Goal: Answer question/provide support: Share knowledge or assist other users

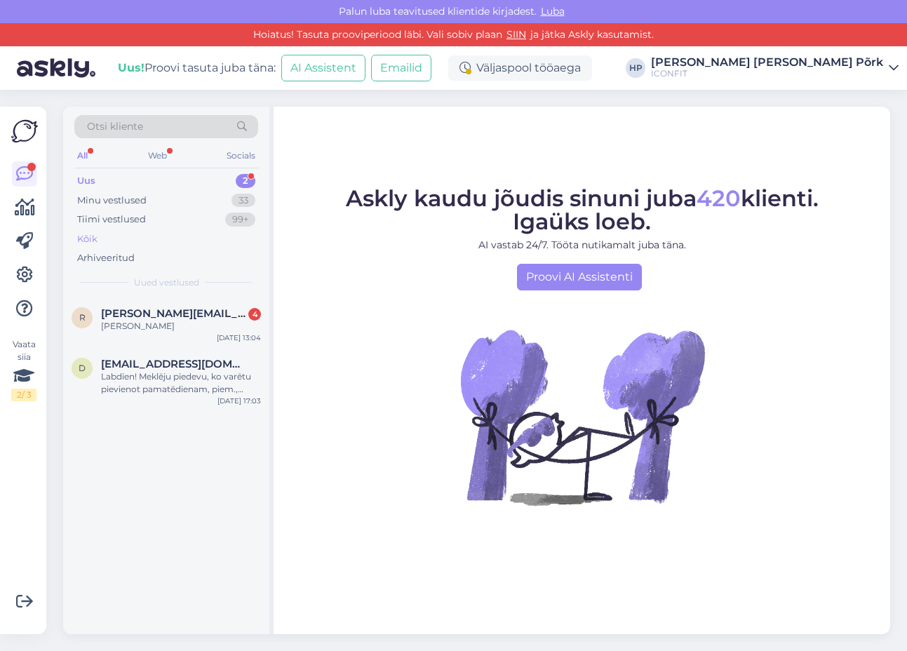
click at [104, 236] on div "Kõik" at bounding box center [166, 239] width 184 height 20
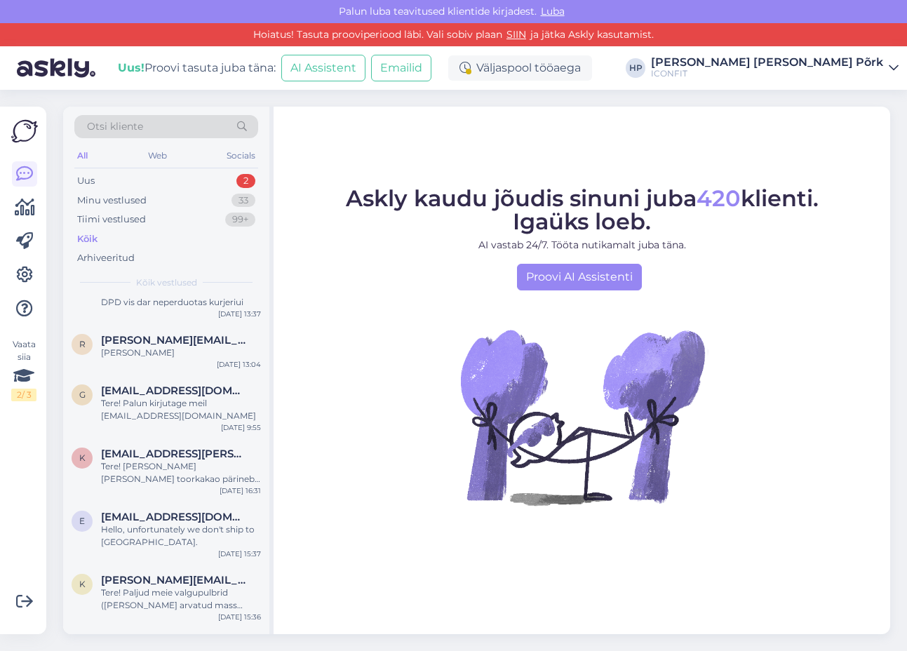
scroll to position [144, 0]
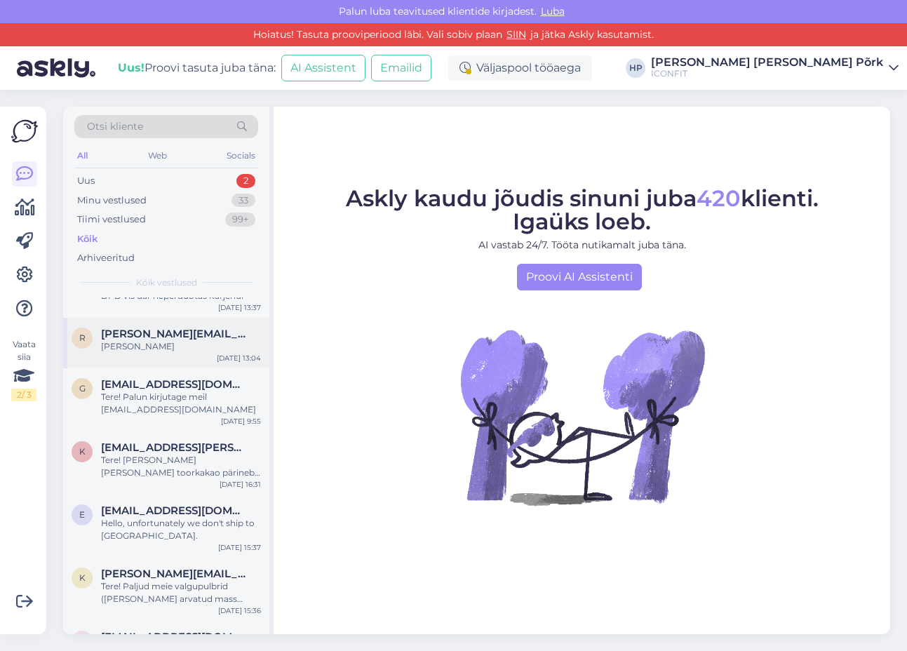
click at [144, 340] on div "[PERSON_NAME]" at bounding box center [181, 346] width 160 height 13
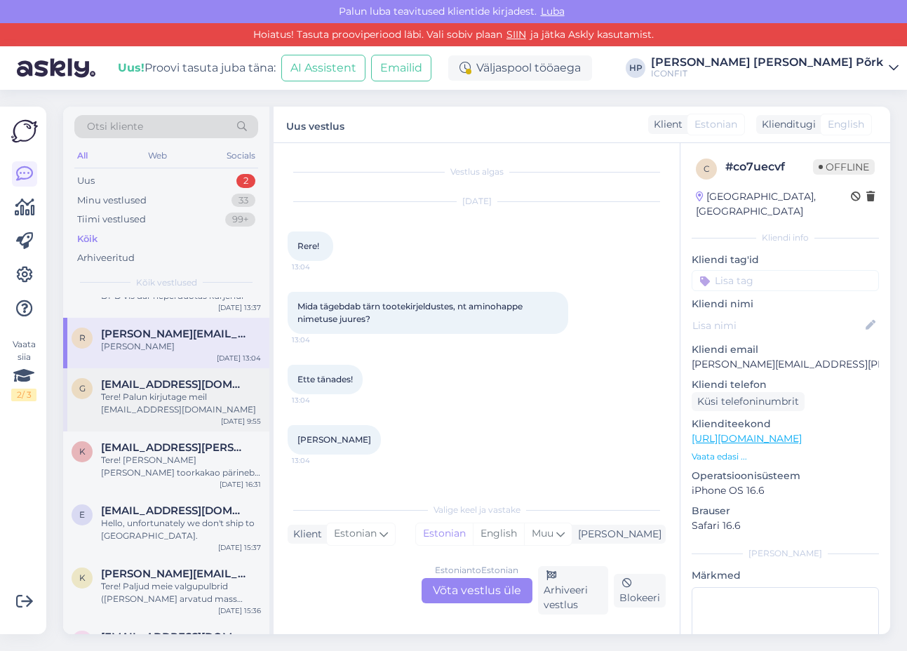
click at [139, 379] on span "[EMAIL_ADDRESS][DOMAIN_NAME]" at bounding box center [174, 384] width 146 height 13
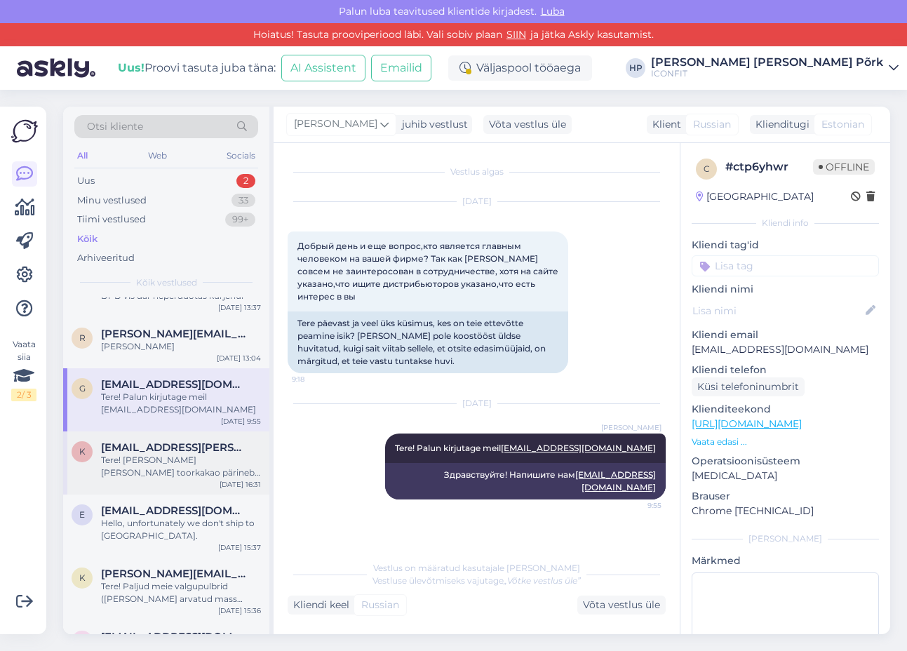
click at [154, 470] on div "Tere! [PERSON_NAME] [PERSON_NAME] toorkakao pärineb ja kas sellele on tehtud ka…" at bounding box center [181, 466] width 160 height 25
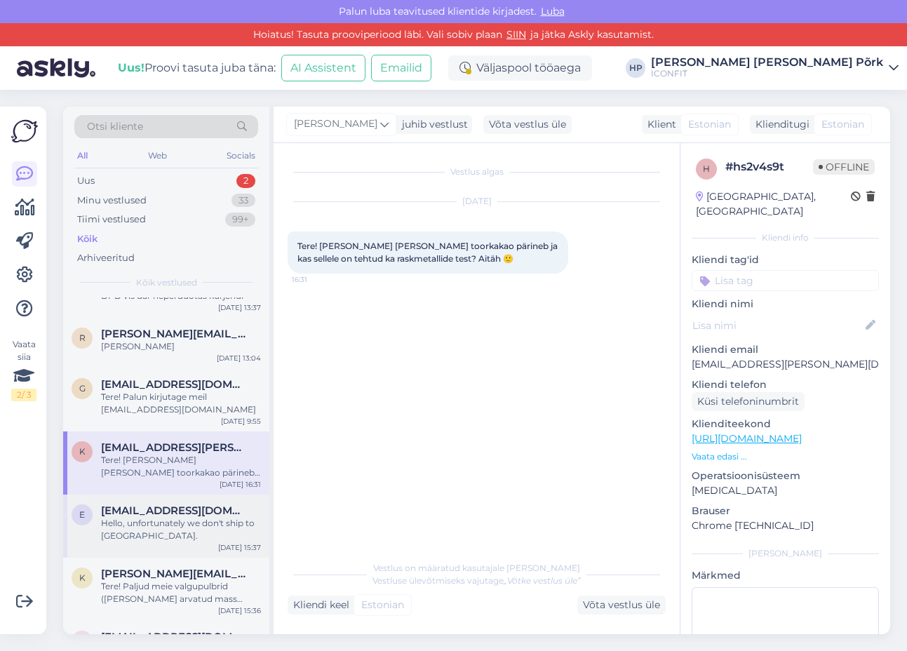
click at [154, 513] on span "[EMAIL_ADDRESS][DOMAIN_NAME]" at bounding box center [174, 510] width 146 height 13
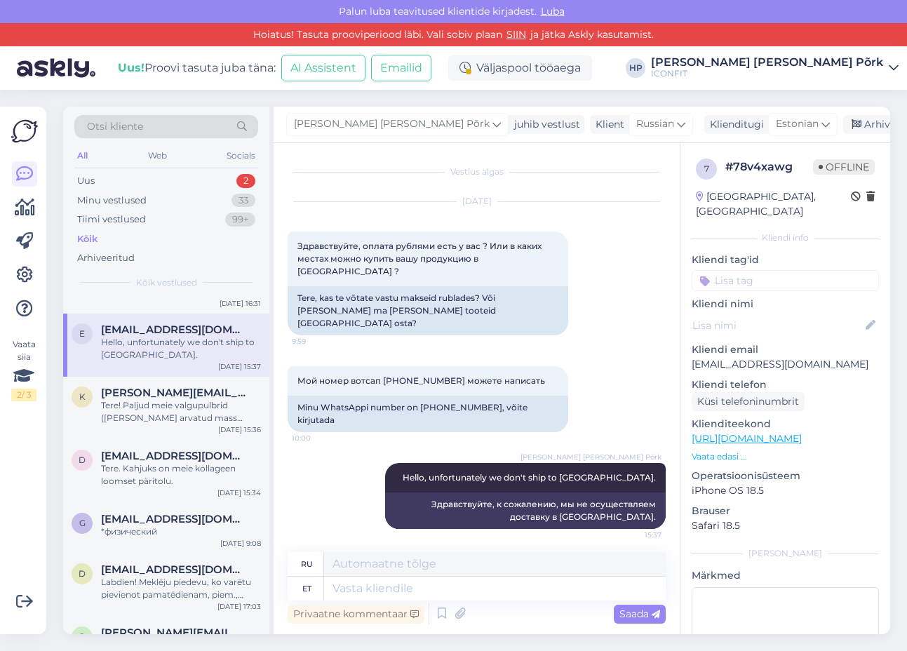
scroll to position [520, 0]
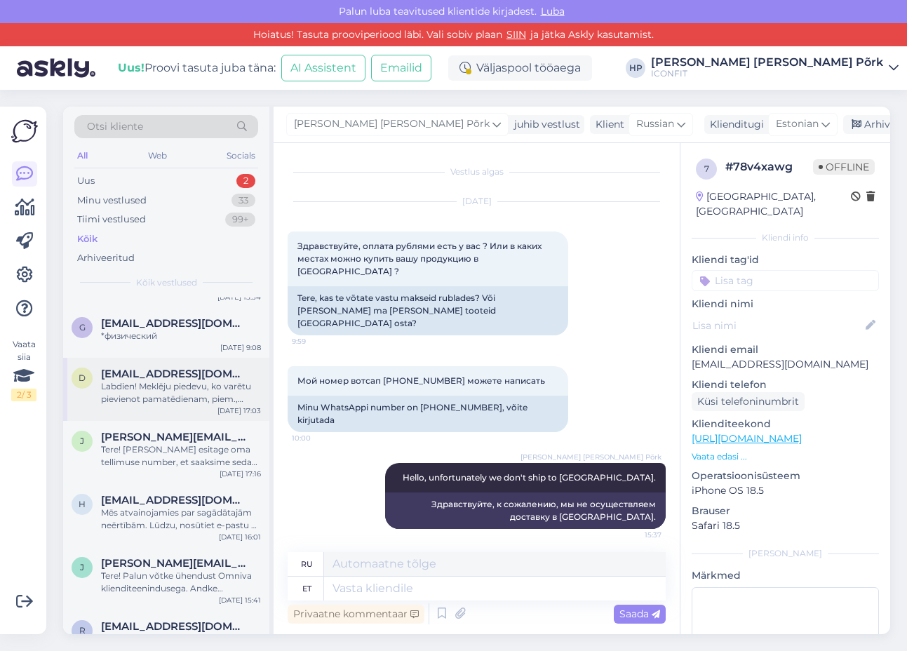
click at [154, 409] on div "d [EMAIL_ADDRESS][DOMAIN_NAME] Labdien! Meklēju piedevu, ko varētu pievienot pa…" at bounding box center [166, 389] width 206 height 63
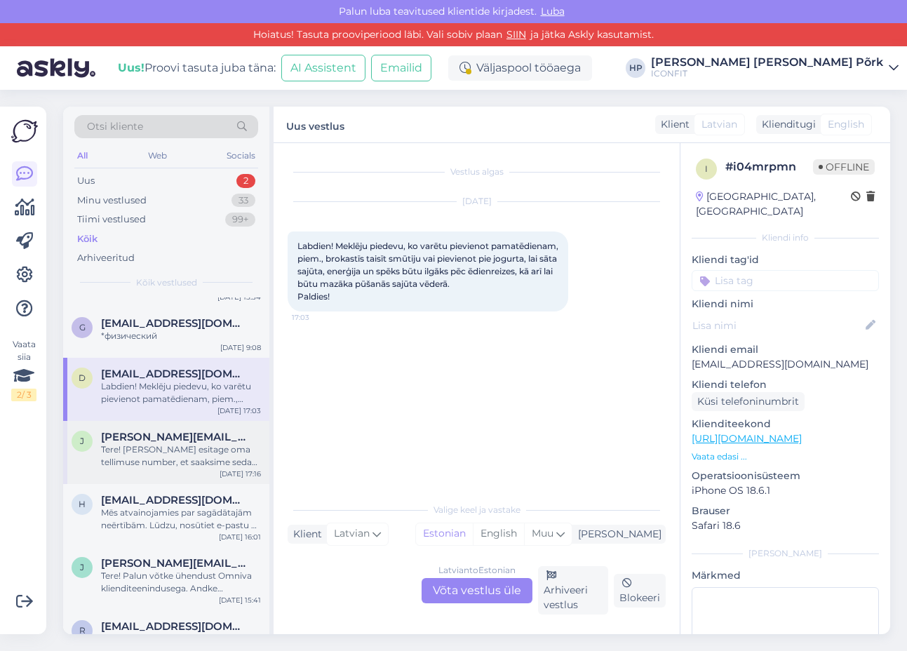
click at [151, 445] on div "Tere! [PERSON_NAME] esitage oma tellimuse number, et saaksime seda kontrollida." at bounding box center [181, 455] width 160 height 25
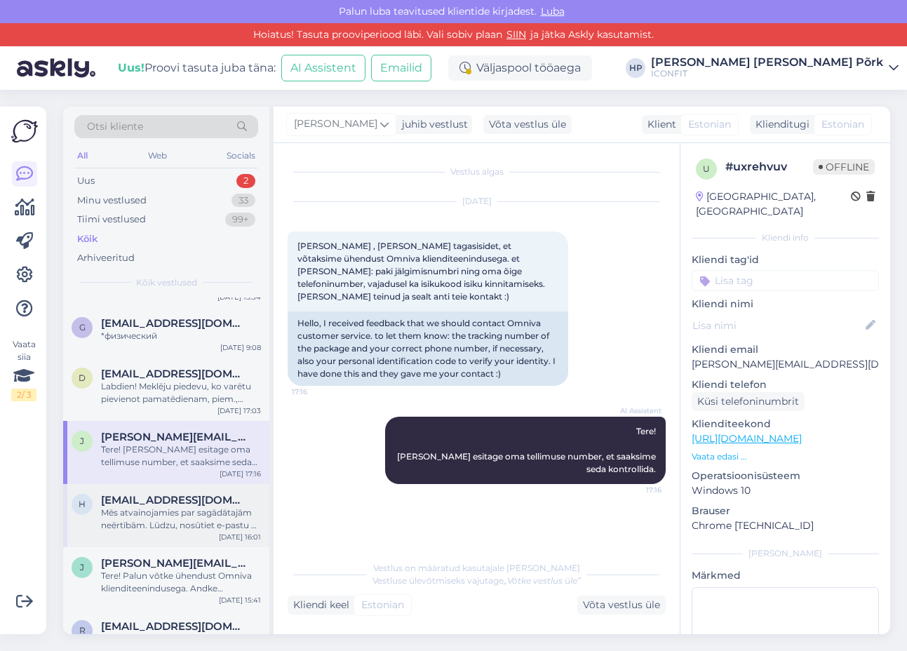
click at [149, 509] on div "Mēs atvainojamies par sagādātajām neērtībām. Lūdzu, nosūtiet e-pastu uz [EMAIL_…" at bounding box center [181, 518] width 160 height 25
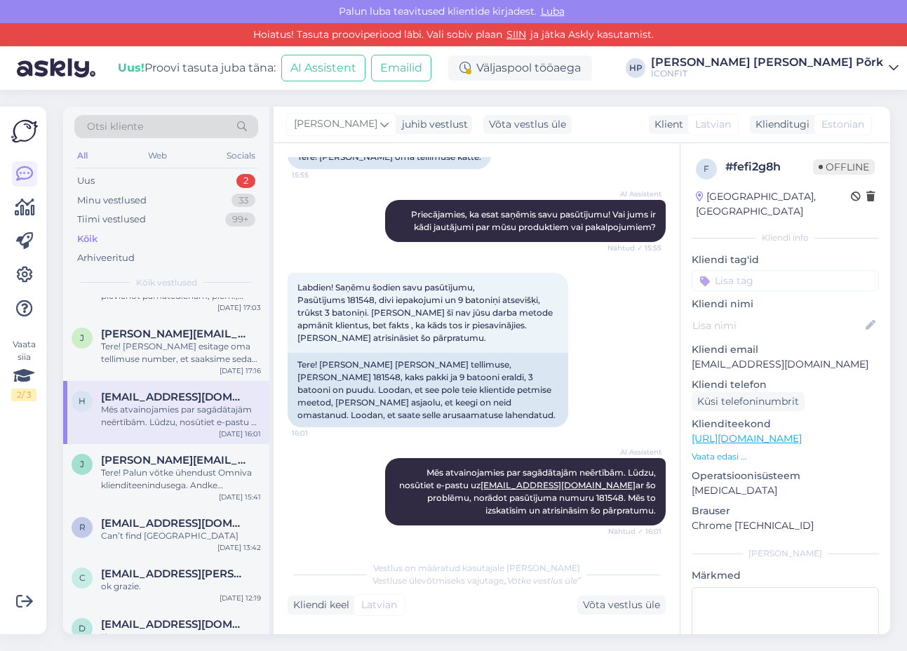
scroll to position [635, 0]
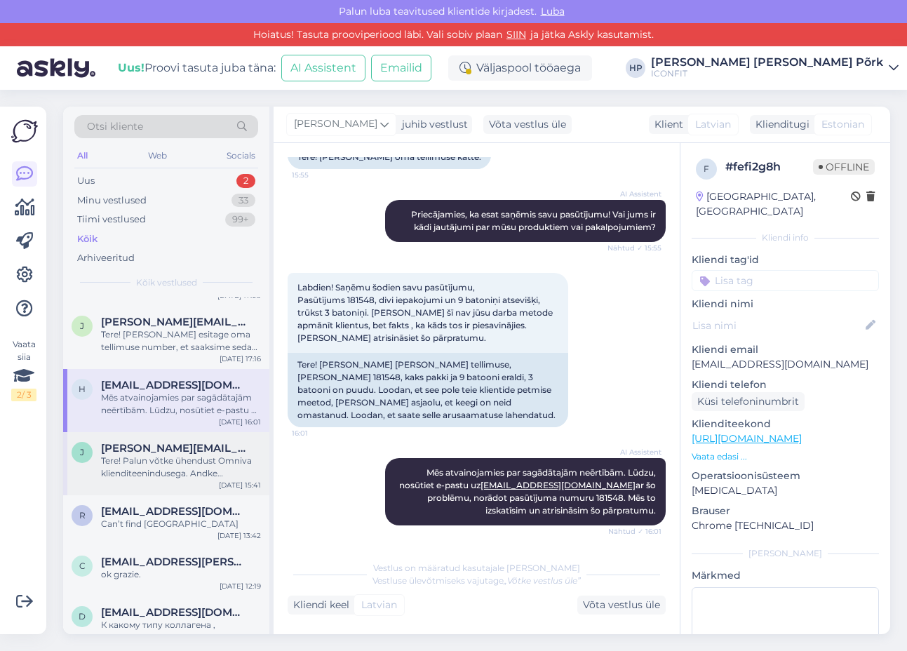
click at [140, 464] on div "Tere! Palun võtke ühendust Omniva klienditeenindusega. Andke [PERSON_NAME]: pak…" at bounding box center [181, 466] width 160 height 25
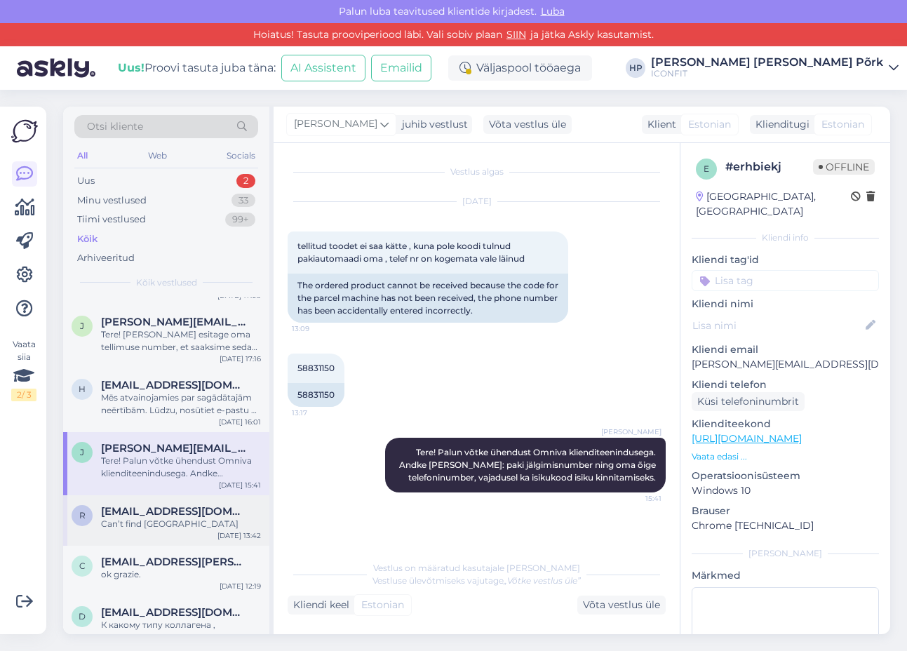
click at [135, 520] on div "Can’t find [GEOGRAPHIC_DATA]" at bounding box center [181, 523] width 160 height 13
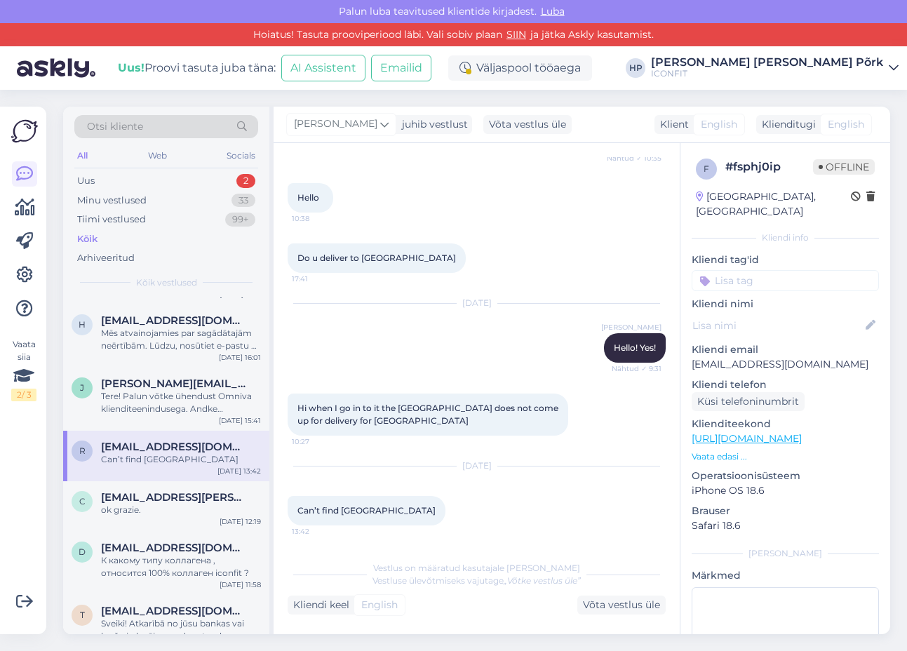
scroll to position [703, 0]
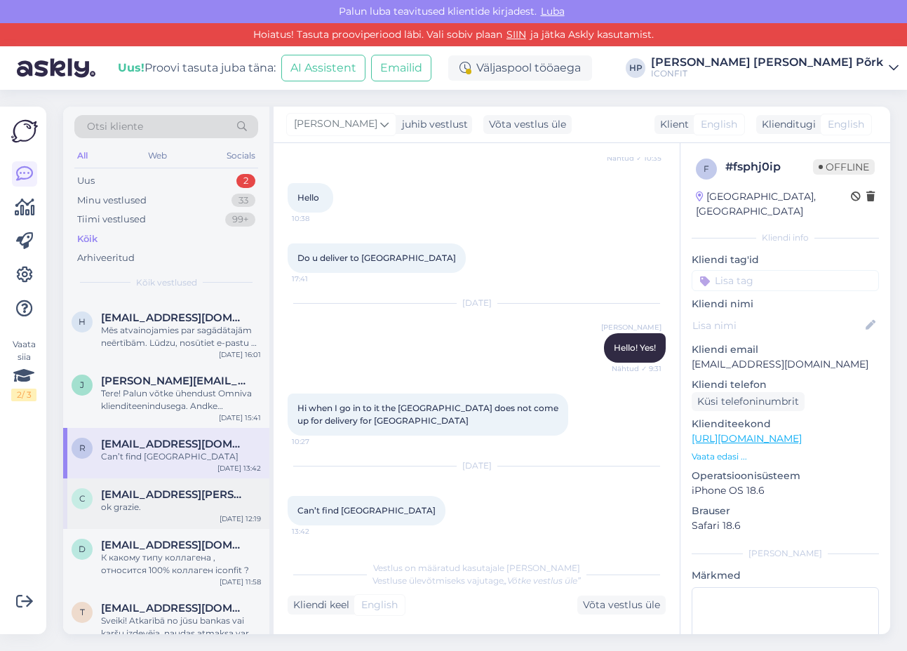
click at [135, 506] on div "ok grazie." at bounding box center [181, 507] width 160 height 13
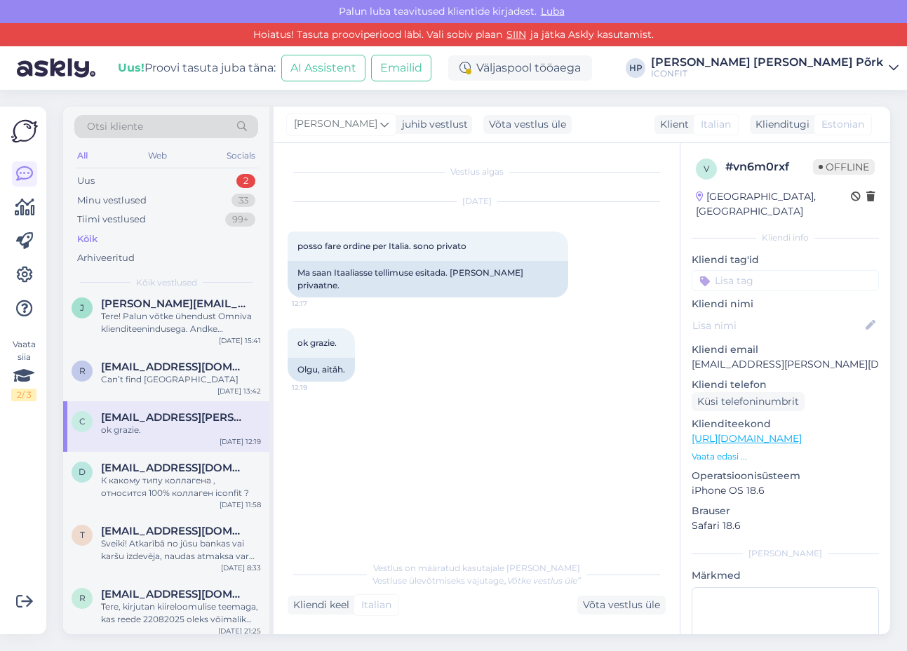
scroll to position [784, 0]
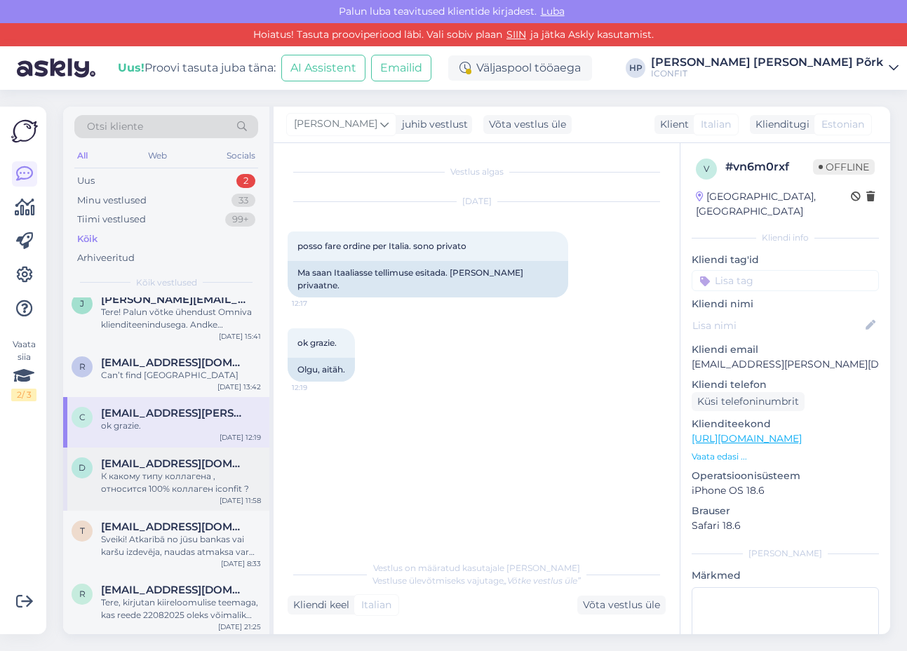
click at [138, 466] on span "[EMAIL_ADDRESS][DOMAIN_NAME]" at bounding box center [174, 463] width 146 height 13
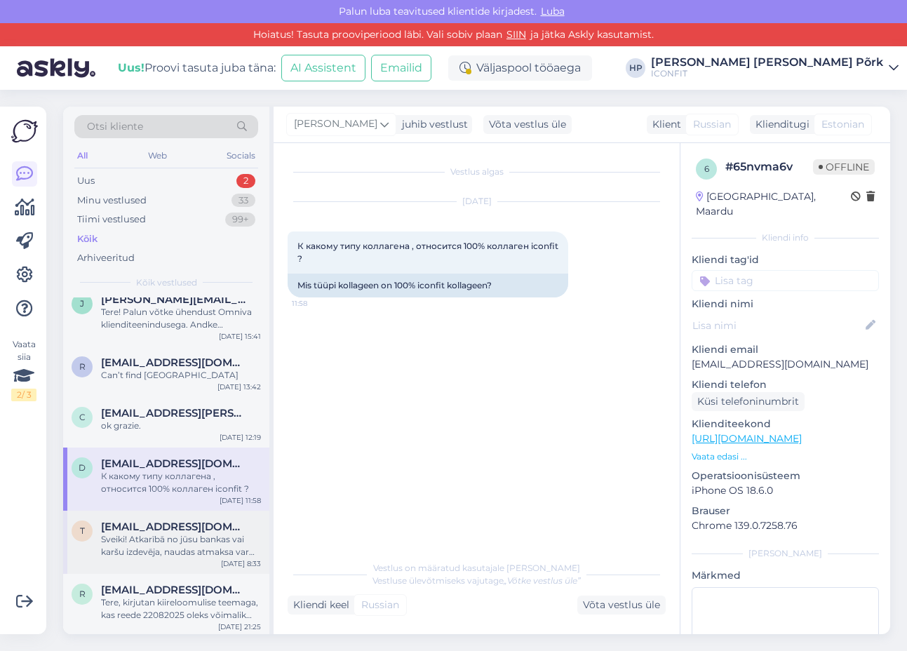
click at [133, 512] on div "t [EMAIL_ADDRESS][DOMAIN_NAME] Sveiki! Atkarībā no jūsu bankas vai karšu izdevē…" at bounding box center [166, 541] width 206 height 63
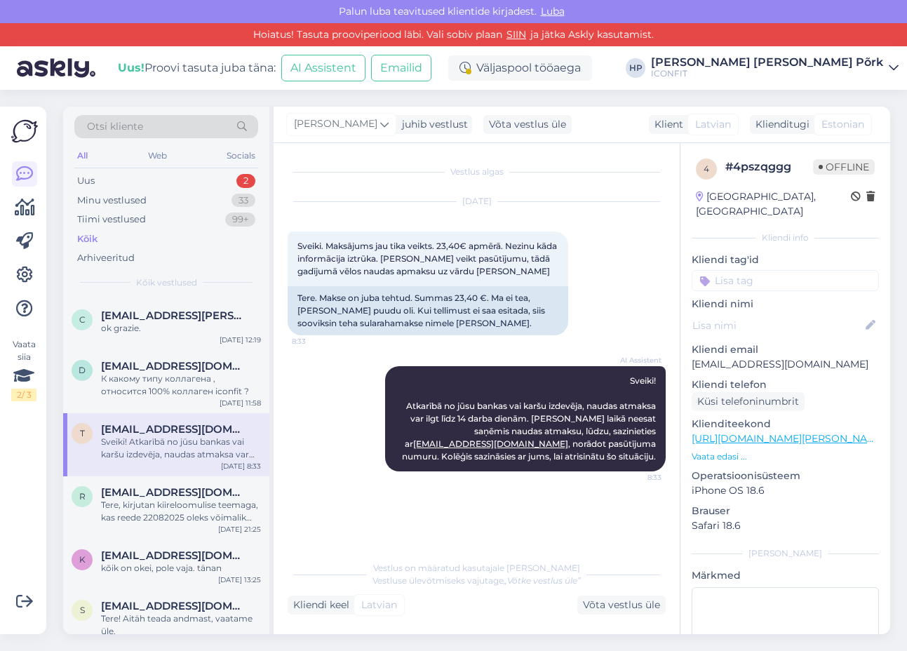
scroll to position [882, 0]
click at [132, 490] on span "[EMAIL_ADDRESS][DOMAIN_NAME]" at bounding box center [174, 491] width 146 height 13
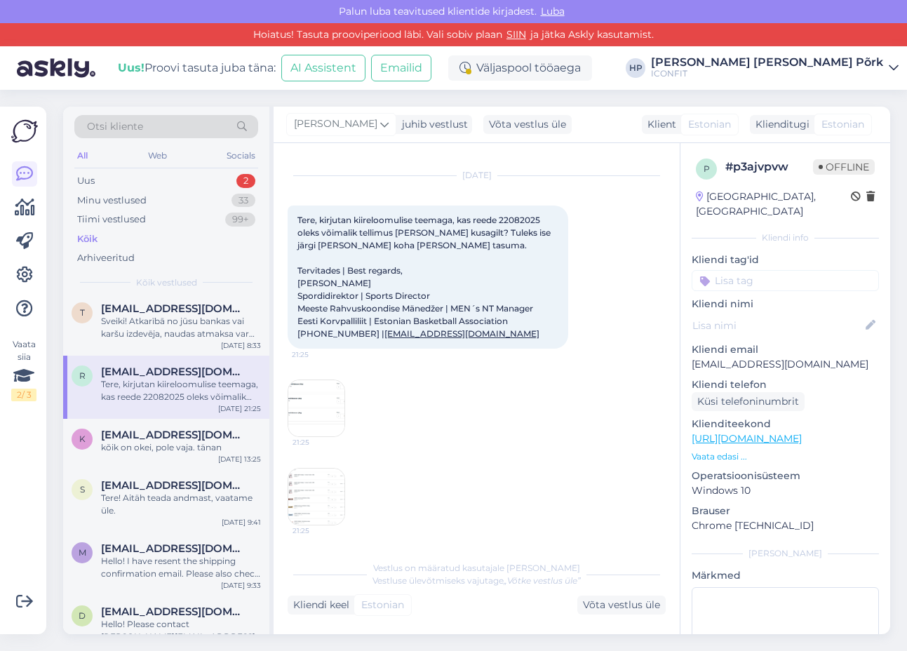
scroll to position [1003, 0]
click at [149, 428] on span "[EMAIL_ADDRESS][DOMAIN_NAME]" at bounding box center [174, 434] width 146 height 13
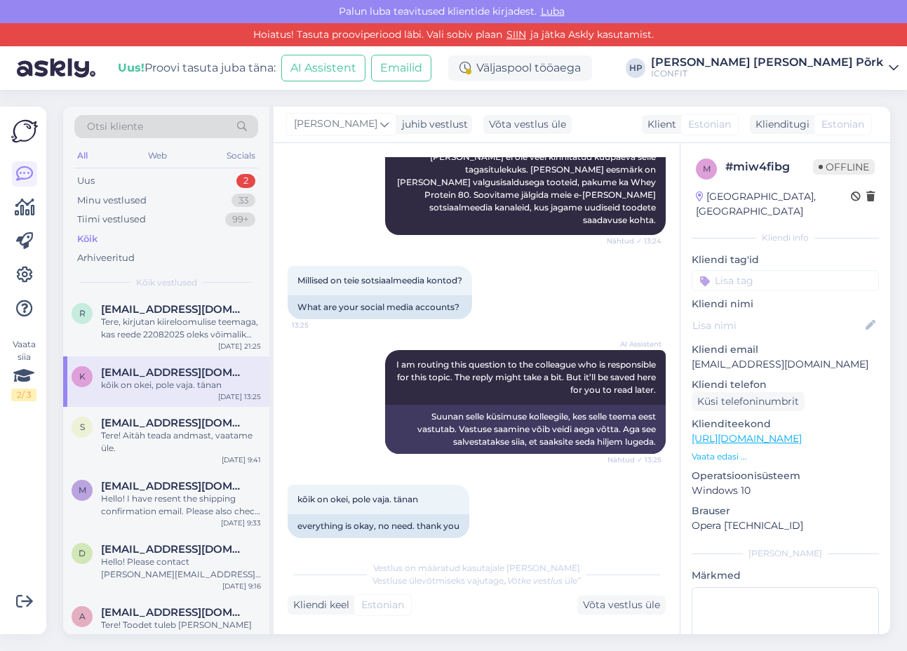
scroll to position [1092, 0]
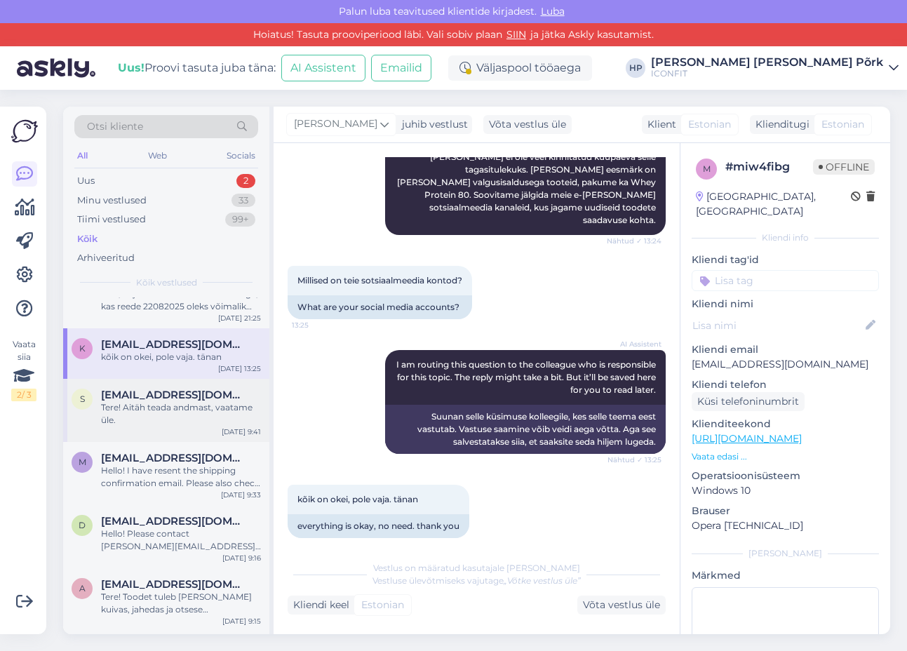
click at [142, 407] on div "Tere! Aitäh teada andmast, vaatame üle." at bounding box center [181, 413] width 160 height 25
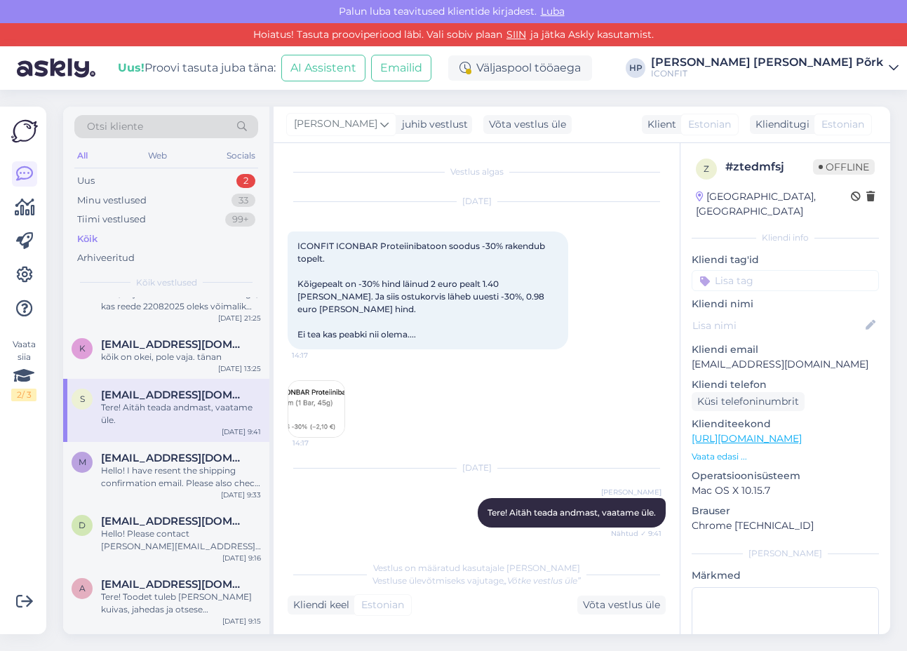
click at [466, 285] on span "ICONFIT ICONBAR Proteiinibatoon soodus -30% rakendub topelt. Kõigepealt on -30%…" at bounding box center [422, 290] width 250 height 99
click at [200, 416] on div "Tere! Aitäh teada andmast, vaatame üle." at bounding box center [181, 413] width 160 height 25
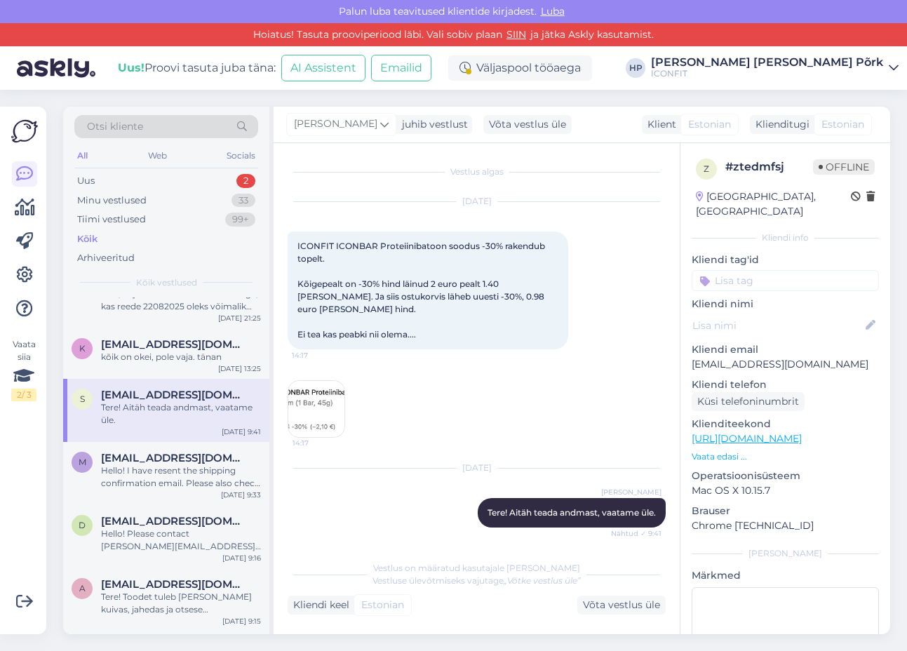
click at [174, 420] on div "Tere! Aitäh teada andmast, vaatame üle." at bounding box center [181, 413] width 160 height 25
click at [527, 120] on div "Võta vestlus üle" at bounding box center [527, 124] width 88 height 19
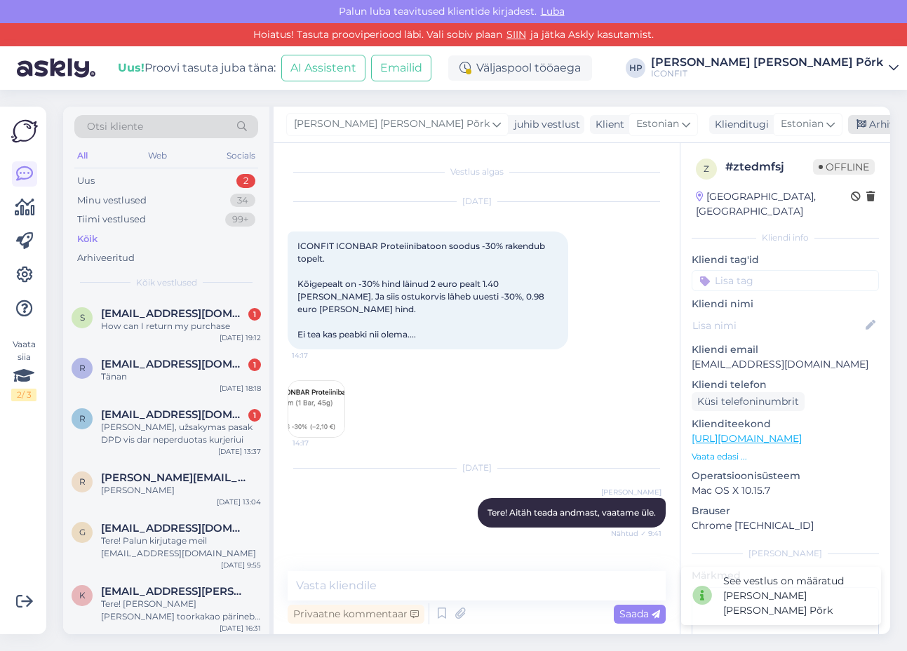
click at [848, 120] on div "Arhiveeri vestlus" at bounding box center [902, 124] width 108 height 19
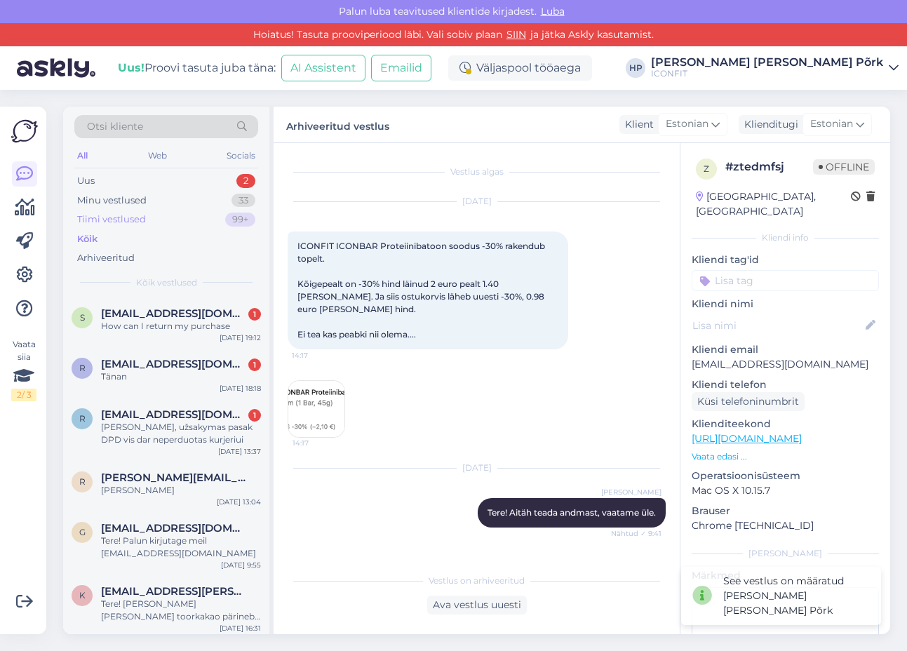
click at [114, 215] on div "Tiimi vestlused" at bounding box center [111, 219] width 69 height 14
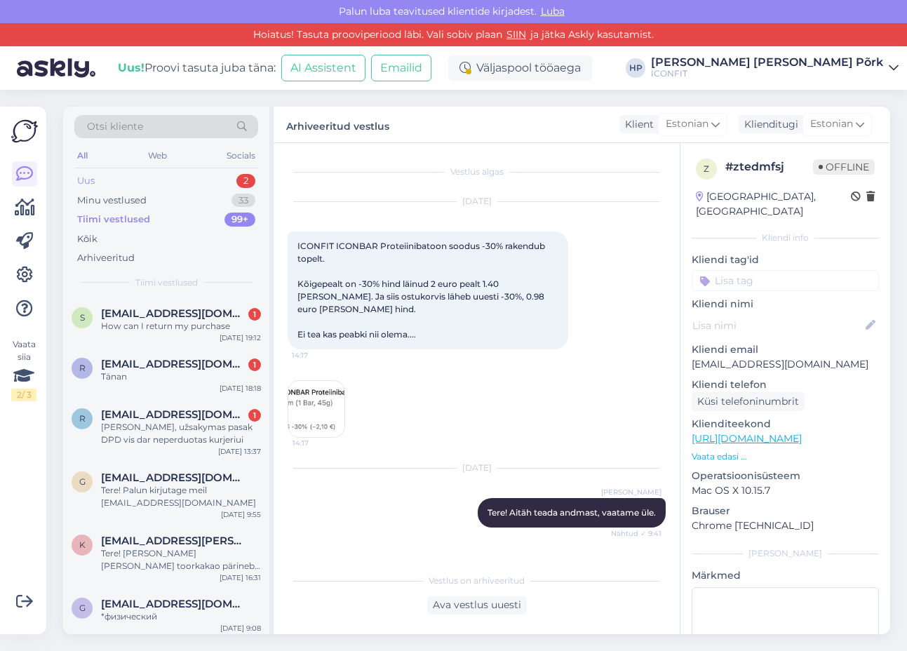
click at [101, 189] on div "Uus 2" at bounding box center [166, 181] width 184 height 20
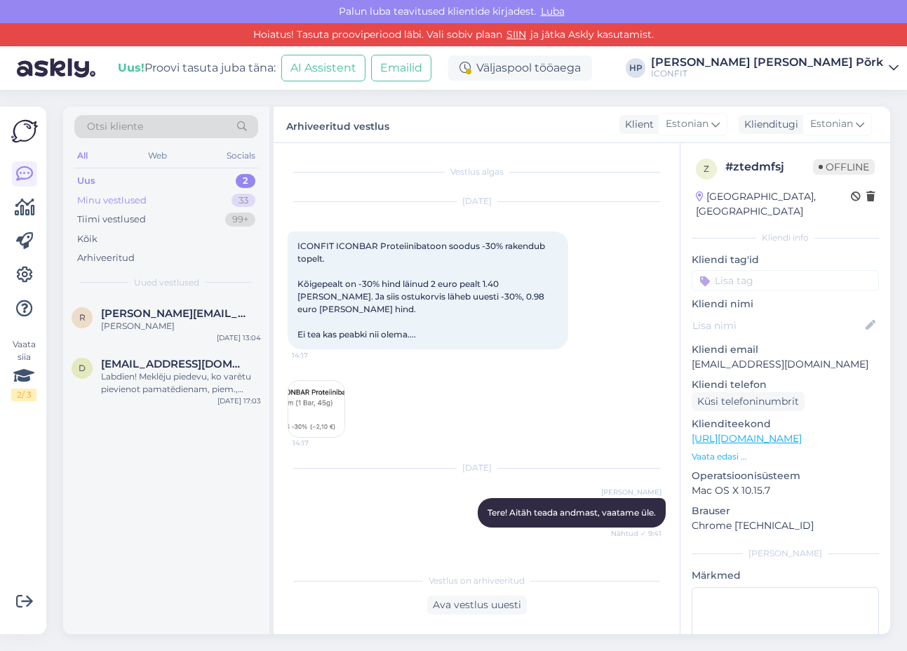
click at [101, 194] on div "Minu vestlused" at bounding box center [111, 201] width 69 height 14
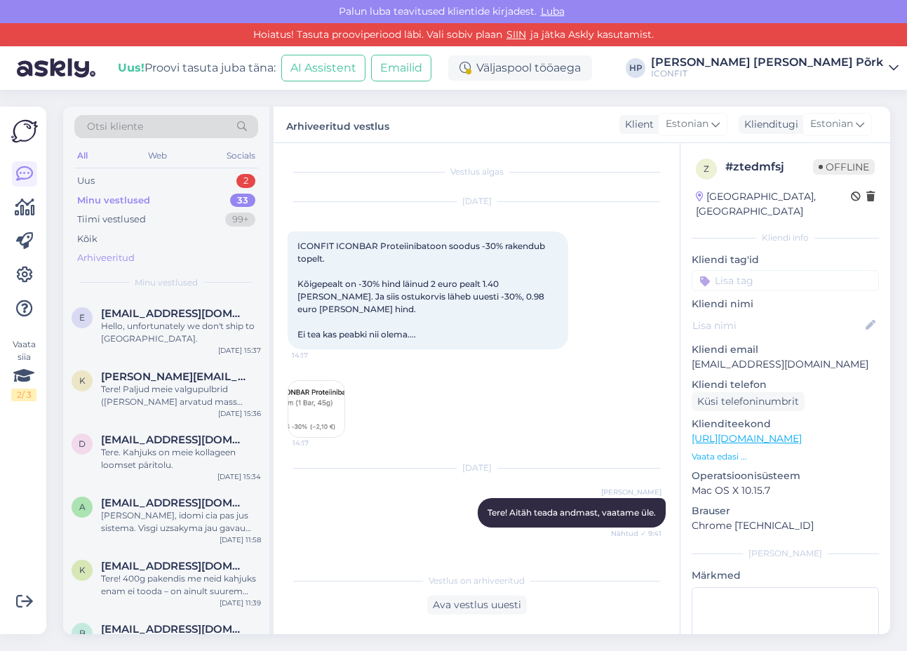
click at [101, 253] on div "Arhiveeritud" at bounding box center [105, 258] width 57 height 14
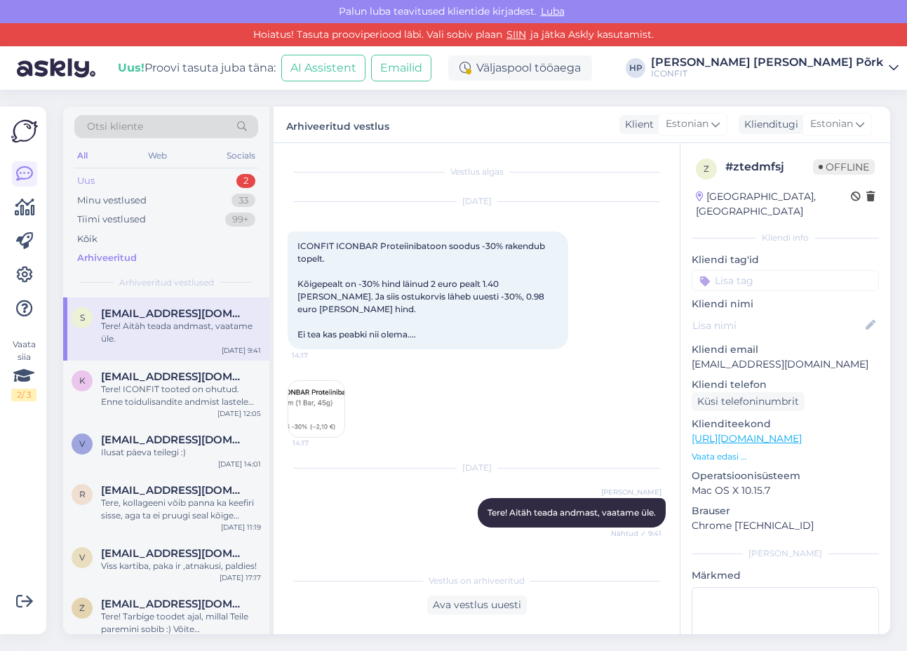
click at [98, 177] on div "Uus 2" at bounding box center [166, 181] width 184 height 20
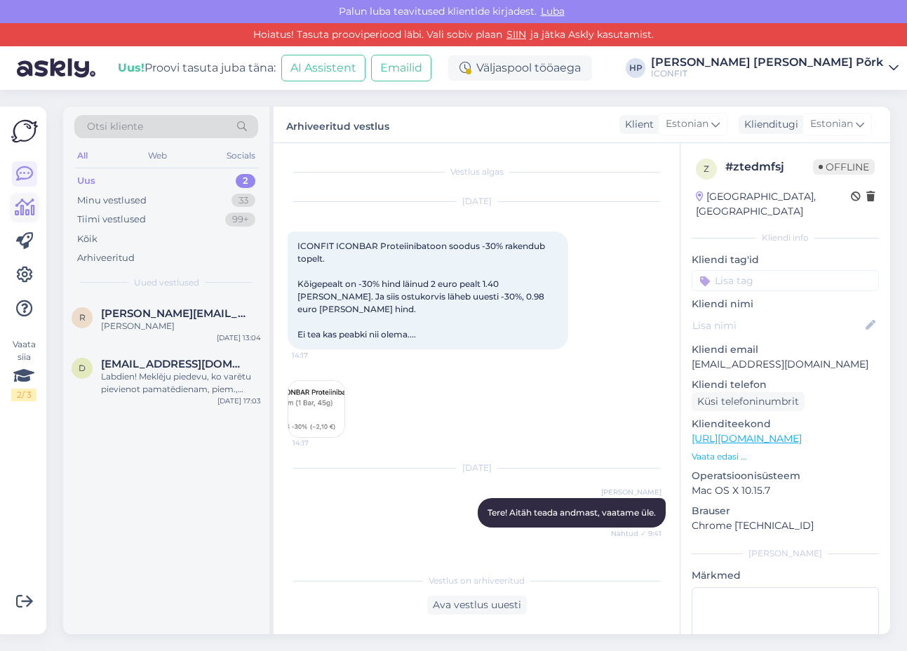
click at [30, 212] on icon at bounding box center [25, 207] width 20 height 17
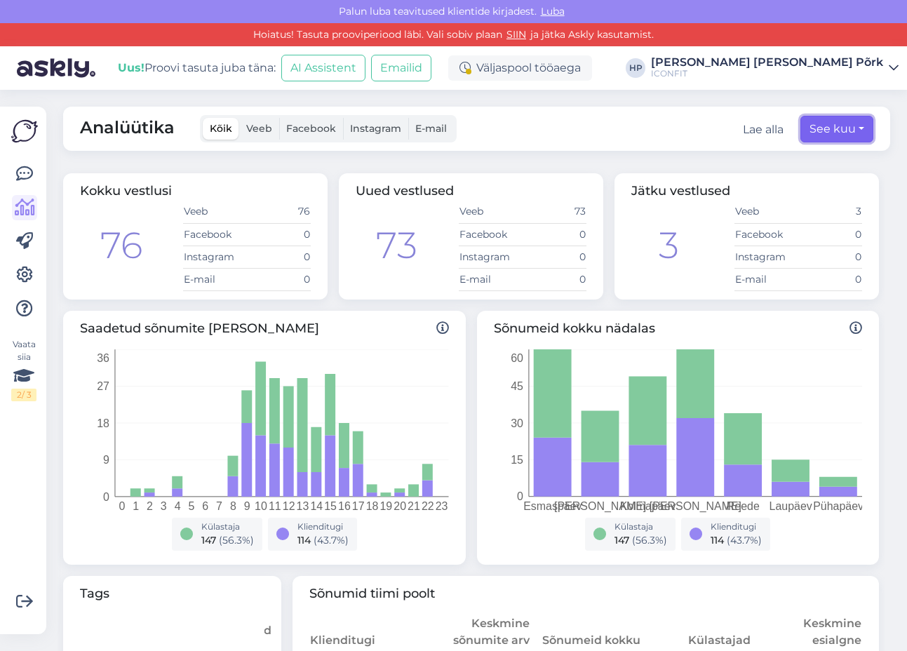
click at [832, 131] on button "See kuu" at bounding box center [836, 129] width 73 height 27
select select "7"
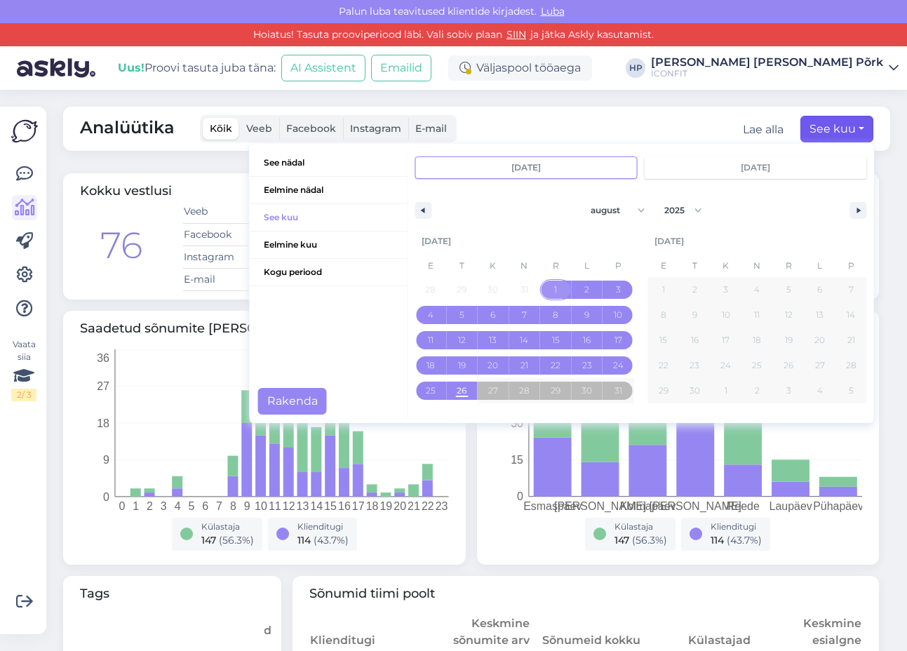
click at [552, 287] on span "1" at bounding box center [556, 289] width 32 height 18
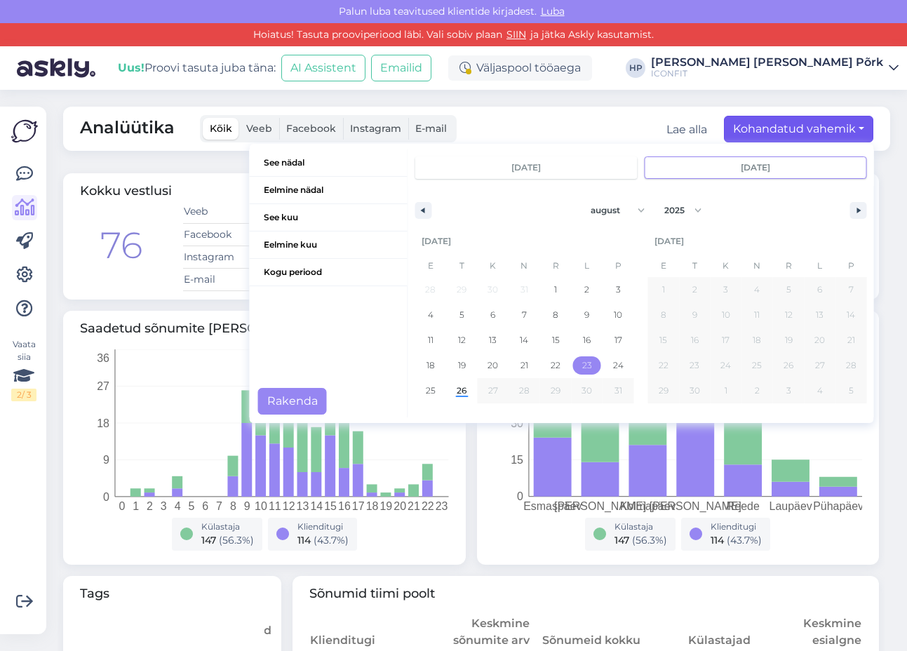
click at [583, 367] on span "23" at bounding box center [587, 365] width 10 height 25
type input "[DATE]"
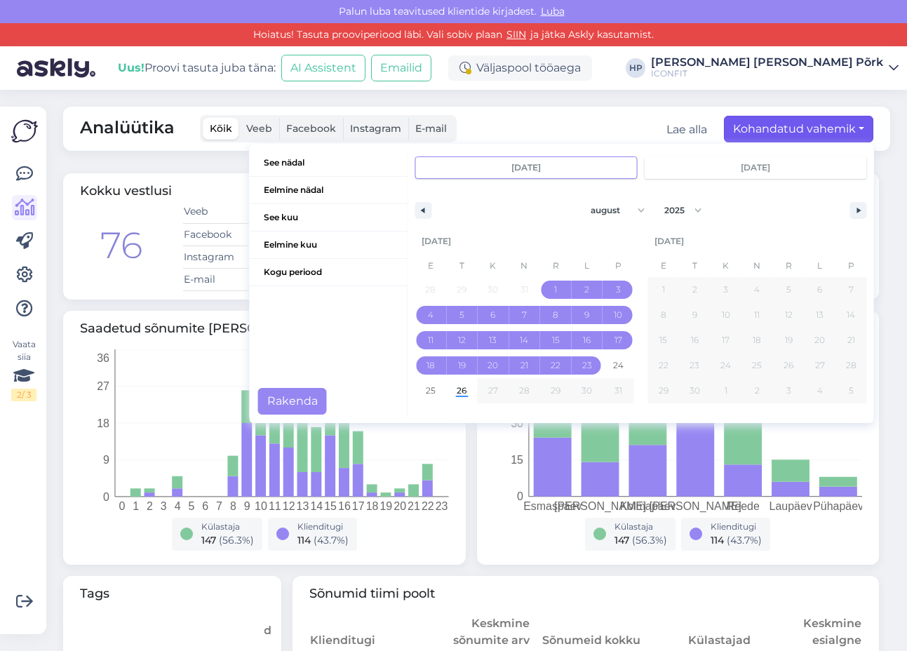
click at [622, 125] on div "Analüütika Kõik Veeb Facebook Instagram E-mail Lae alla Kohandatud vahemik See …" at bounding box center [476, 129] width 827 height 44
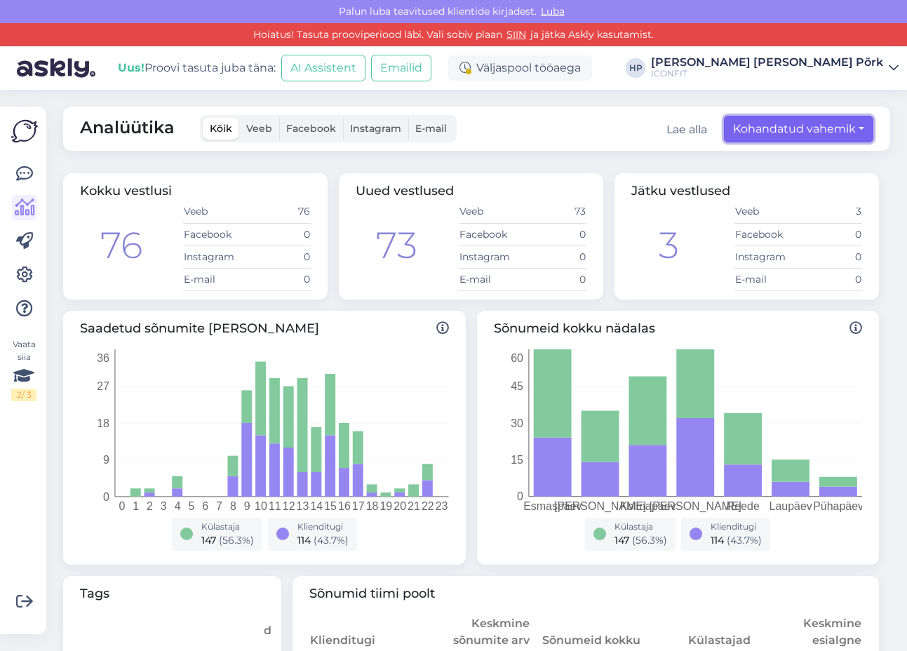
click at [793, 128] on button "Kohandatud vahemik" at bounding box center [798, 129] width 149 height 27
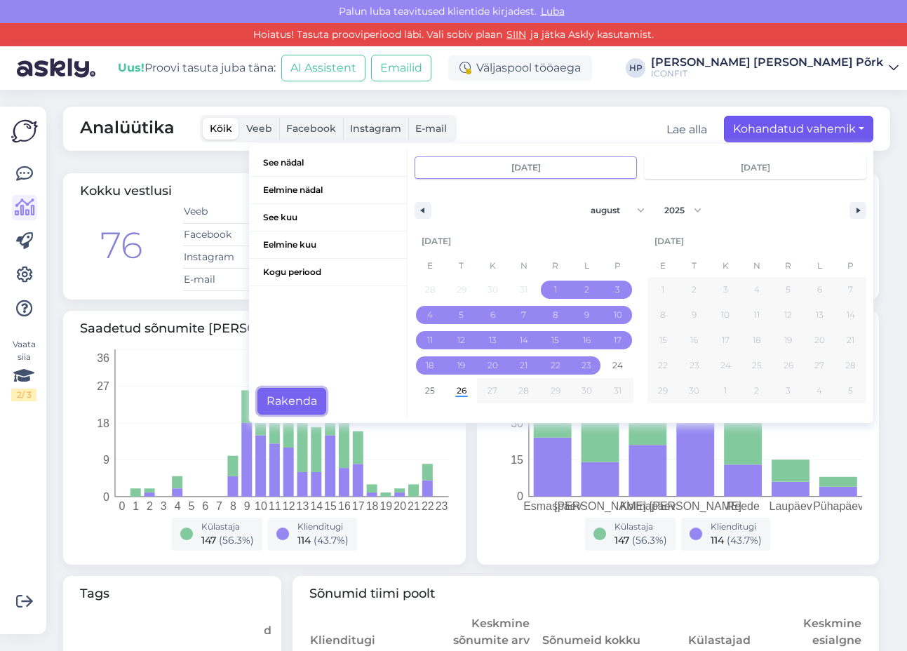
click at [299, 401] on button "Rakenda" at bounding box center [291, 401] width 69 height 27
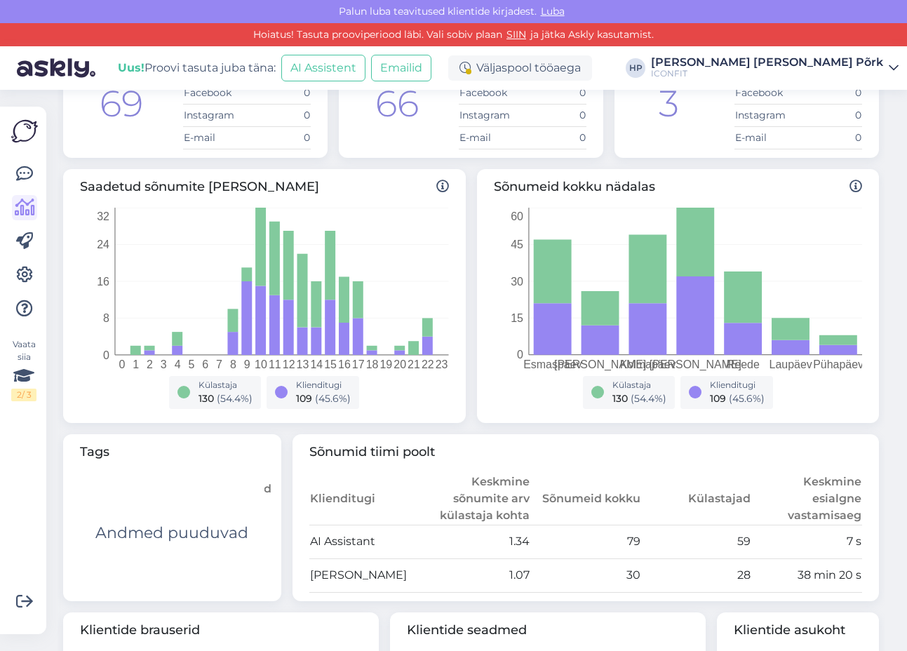
scroll to position [146, 0]
